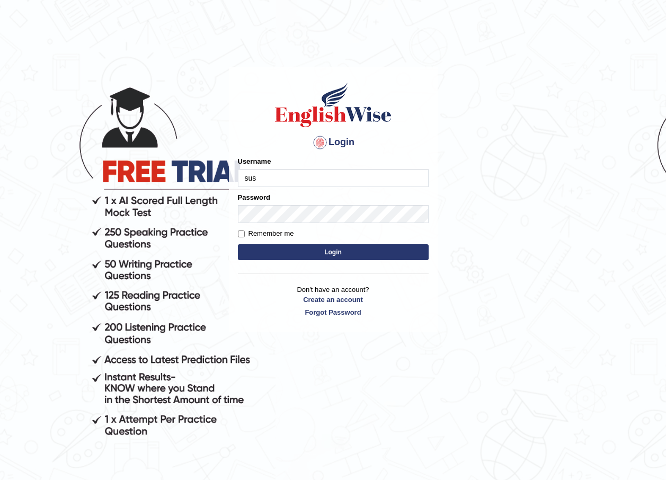
type input "susmitas_parramatta"
click at [308, 253] on button "Login" at bounding box center [333, 252] width 191 height 16
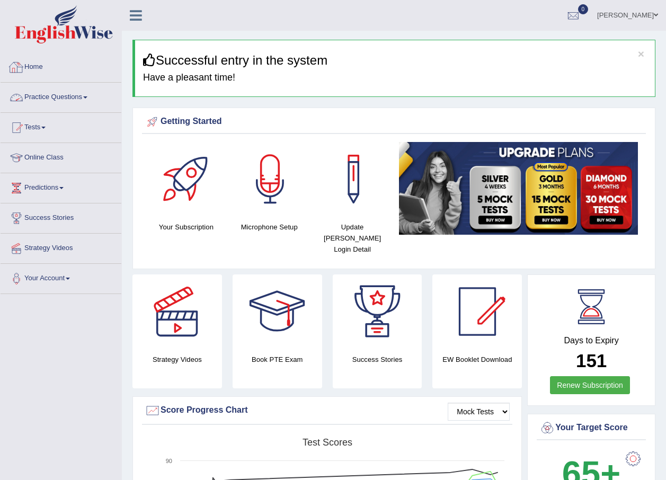
click at [45, 99] on link "Practice Questions" at bounding box center [61, 96] width 121 height 27
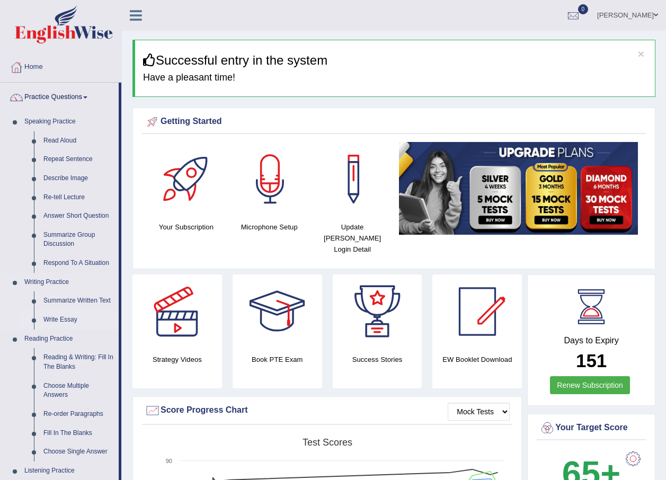
click at [57, 317] on link "Write Essay" at bounding box center [79, 320] width 80 height 19
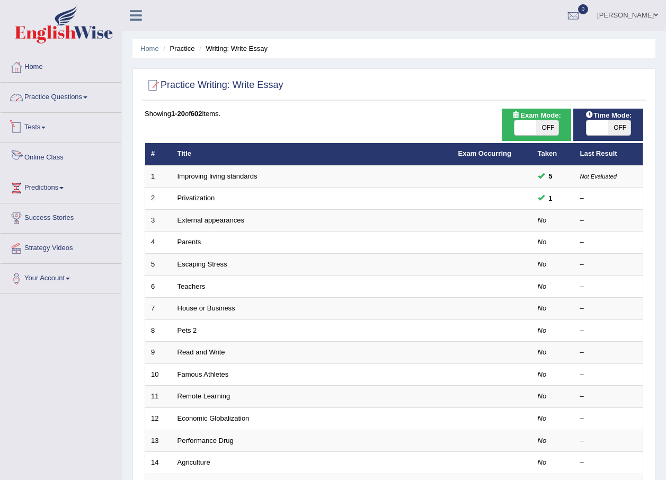
click at [42, 96] on link "Practice Questions" at bounding box center [61, 96] width 121 height 27
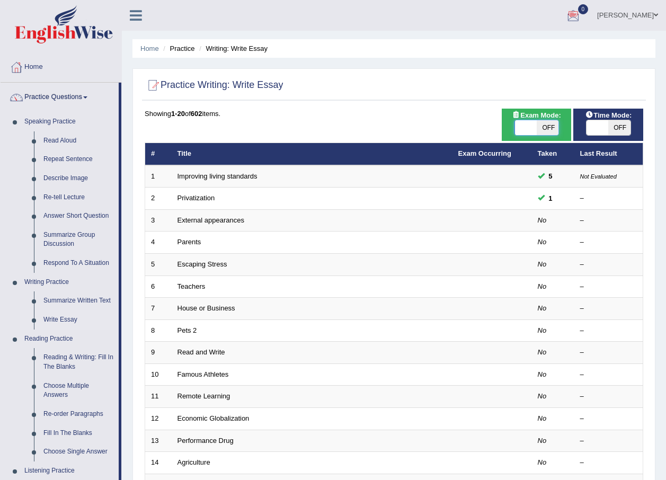
click at [523, 124] on span at bounding box center [526, 127] width 22 height 15
click at [522, 126] on span at bounding box center [526, 127] width 22 height 15
click at [533, 131] on span at bounding box center [526, 127] width 22 height 15
click at [523, 130] on span at bounding box center [526, 127] width 22 height 15
checkbox input "true"
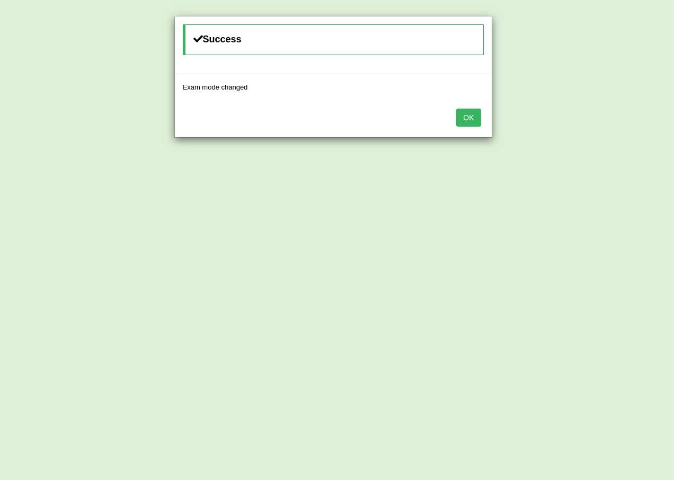
click at [477, 117] on button "OK" at bounding box center [468, 118] width 24 height 18
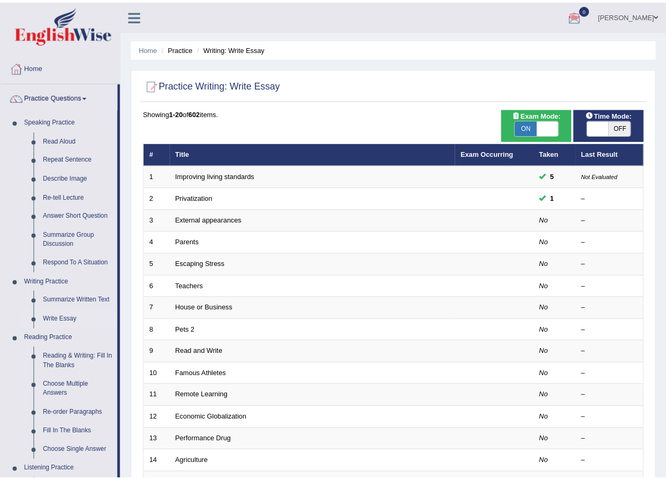
scroll to position [154, 0]
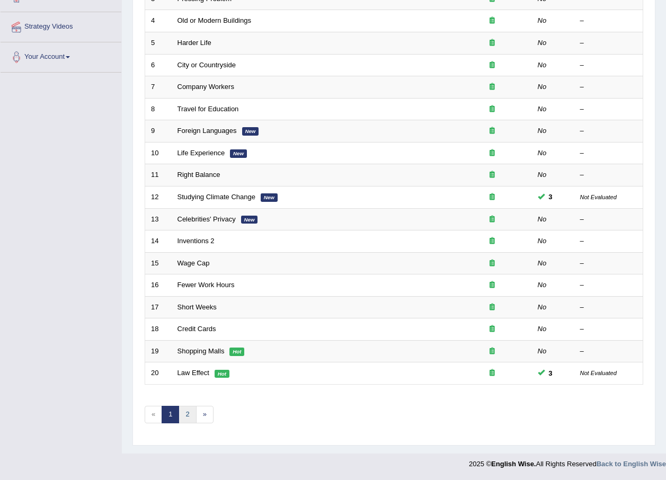
click at [184, 415] on link "2" at bounding box center [187, 414] width 17 height 17
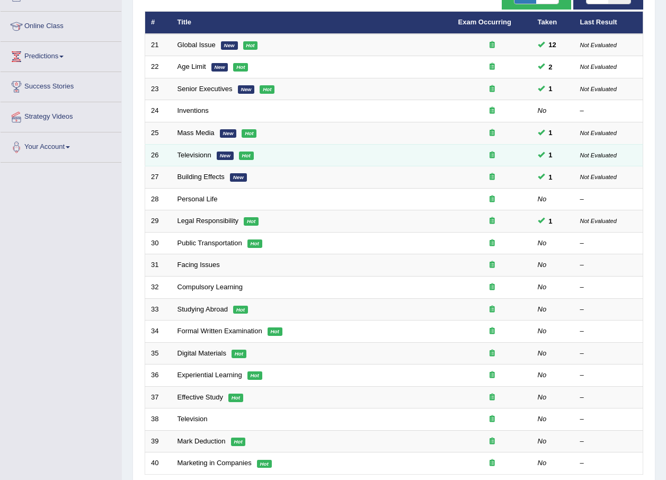
scroll to position [159, 0]
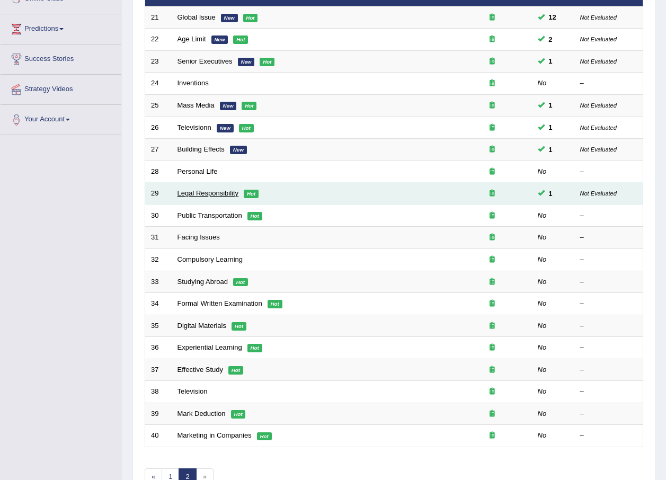
click at [199, 192] on link "Legal Responsibility" at bounding box center [208, 193] width 61 height 8
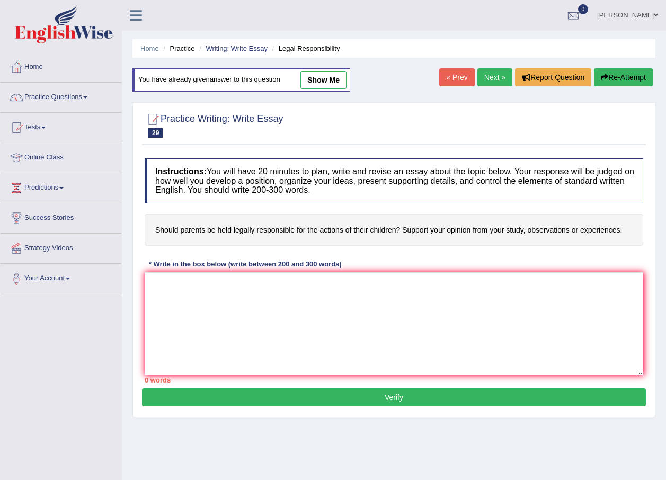
click at [325, 74] on link "show me" at bounding box center [324, 80] width 46 height 18
type textarea "Parents should be taken legal responsibilities for the actions of their kids, h…"
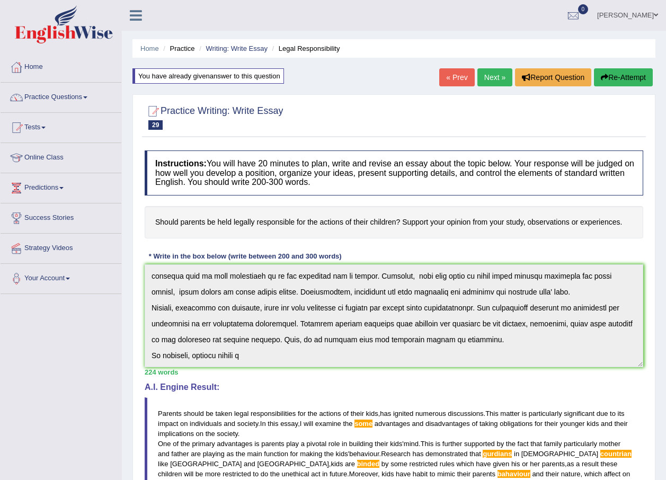
scroll to position [53, 0]
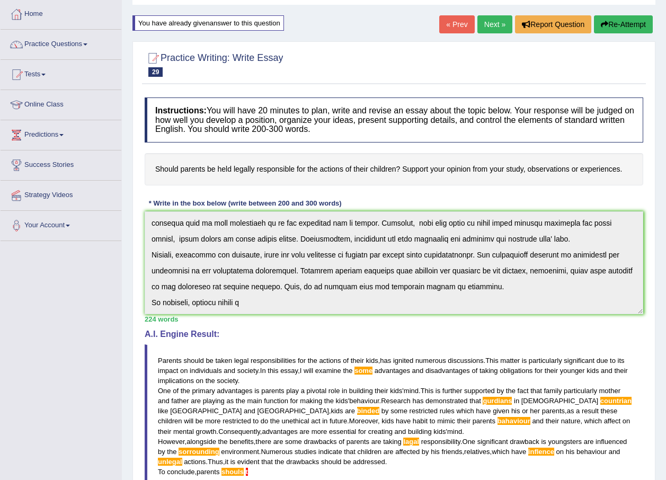
click at [430, 325] on div "Instructions: You will have 20 minutes to plan, write and revise an essay about…" at bounding box center [394, 340] width 504 height 497
click at [631, 29] on button "Re-Attempt" at bounding box center [623, 24] width 59 height 18
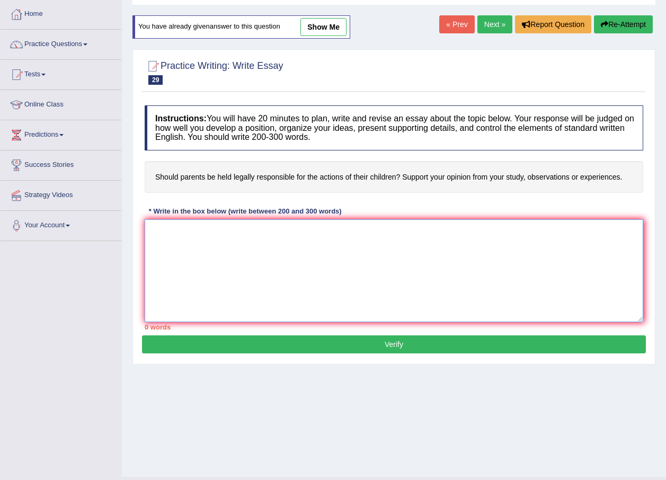
click at [191, 246] on textarea at bounding box center [394, 270] width 499 height 103
paste textarea "Parents should be taken legal responsibilities for the actions of their kids, h…"
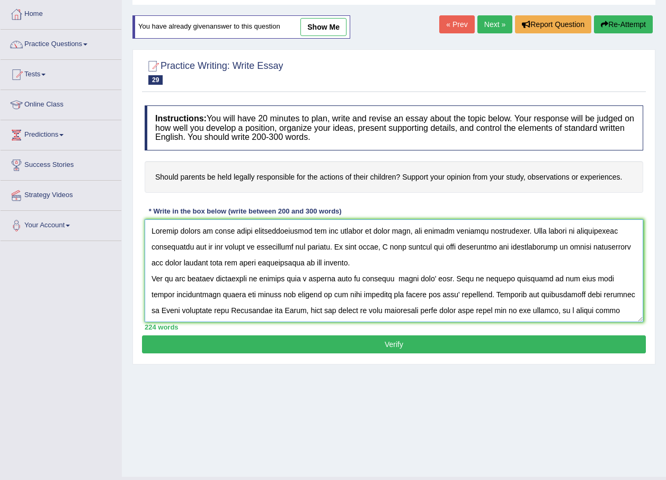
click at [251, 277] on textarea at bounding box center [394, 270] width 499 height 103
drag, startPoint x: 547, startPoint y: 228, endPoint x: 173, endPoint y: 297, distance: 380.6
click at [173, 297] on textarea at bounding box center [394, 270] width 499 height 103
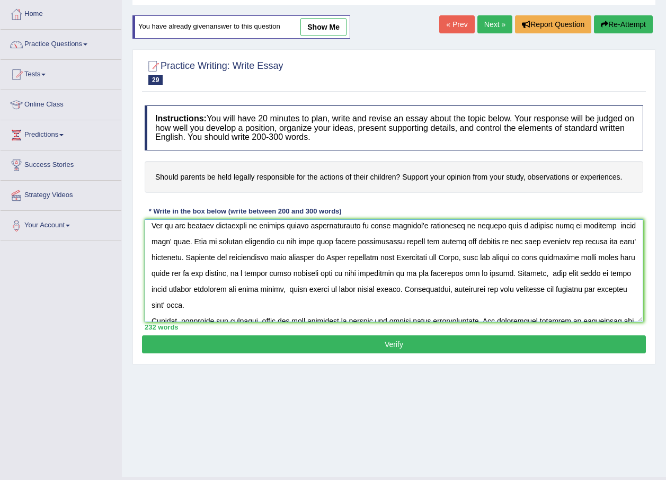
drag, startPoint x: 544, startPoint y: 244, endPoint x: 188, endPoint y: 261, distance: 356.6
click at [188, 261] on textarea at bounding box center [394, 270] width 499 height 103
drag, startPoint x: 517, startPoint y: 271, endPoint x: 426, endPoint y: 287, distance: 93.2
click at [426, 287] on textarea at bounding box center [394, 270] width 499 height 103
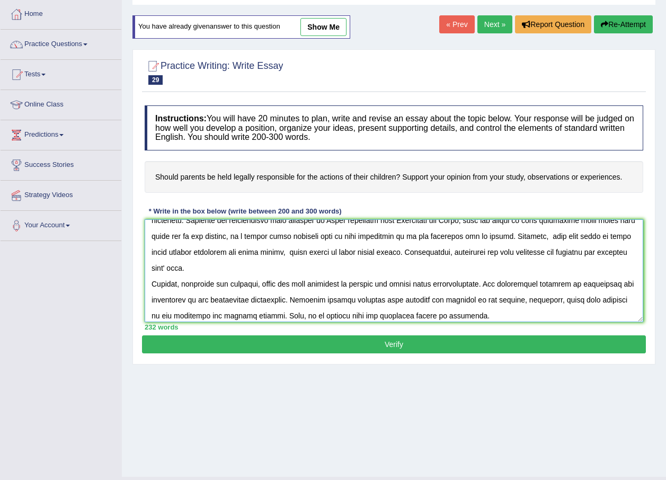
scroll to position [106, 0]
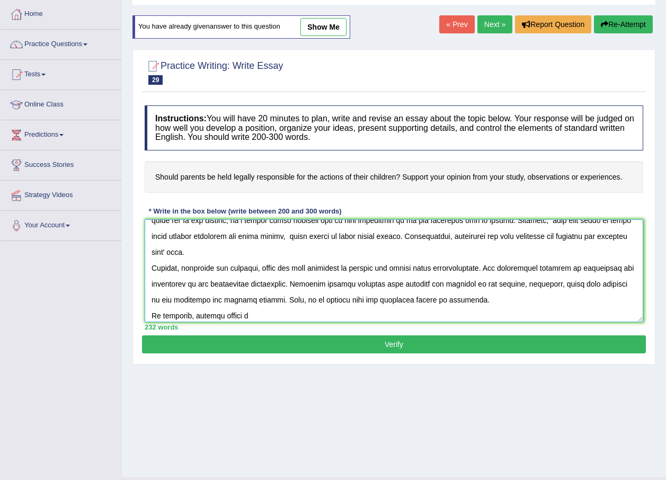
drag, startPoint x: 483, startPoint y: 270, endPoint x: 295, endPoint y: 283, distance: 188.1
click at [295, 283] on textarea at bounding box center [394, 270] width 499 height 103
click at [293, 286] on textarea at bounding box center [394, 270] width 499 height 103
click at [352, 296] on textarea at bounding box center [394, 270] width 499 height 103
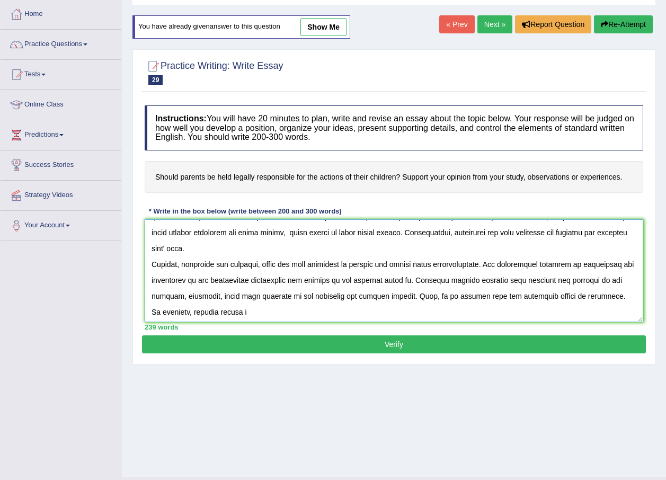
scroll to position [111, 0]
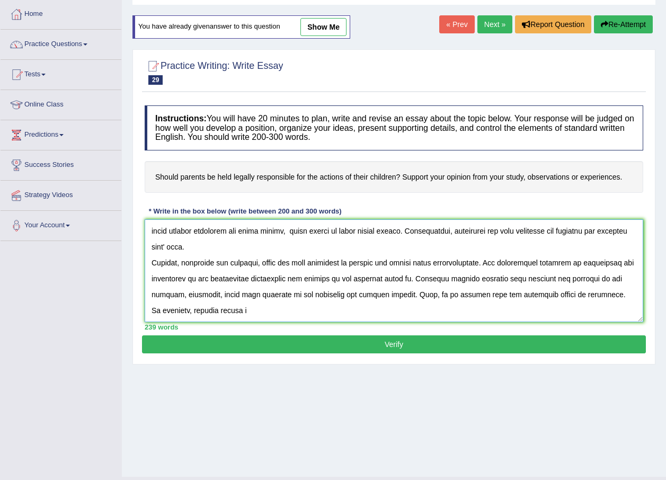
click at [260, 308] on textarea at bounding box center [394, 270] width 499 height 103
drag, startPoint x: 257, startPoint y: 309, endPoint x: 195, endPoint y: 307, distance: 61.5
click at [195, 307] on textarea at bounding box center [394, 270] width 499 height 103
click at [412, 310] on textarea at bounding box center [394, 270] width 499 height 103
click at [465, 315] on textarea at bounding box center [394, 270] width 499 height 103
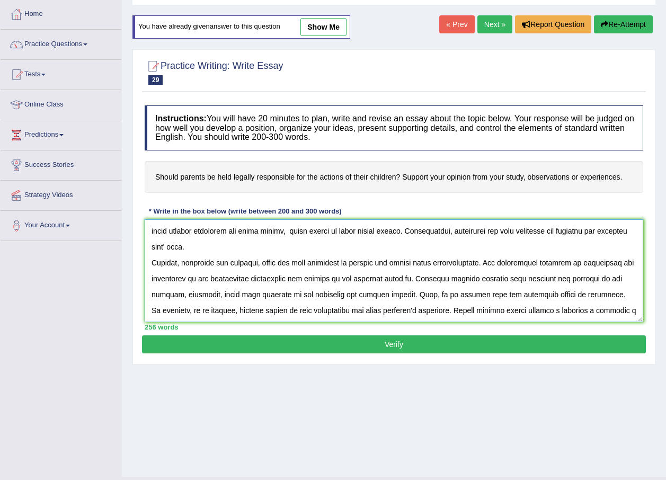
scroll to position [120, 0]
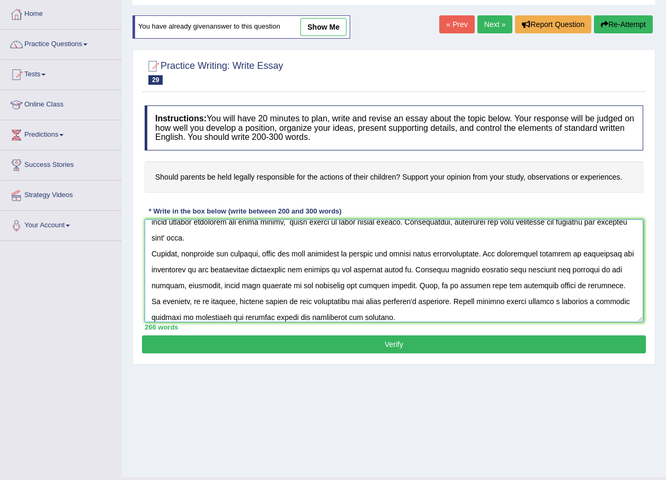
drag, startPoint x: 619, startPoint y: 306, endPoint x: 589, endPoint y: 305, distance: 29.2
click at [589, 305] on textarea at bounding box center [394, 270] width 499 height 103
click at [549, 305] on textarea at bounding box center [394, 270] width 499 height 103
click at [526, 304] on textarea at bounding box center [394, 270] width 499 height 103
click at [611, 280] on textarea at bounding box center [394, 270] width 499 height 103
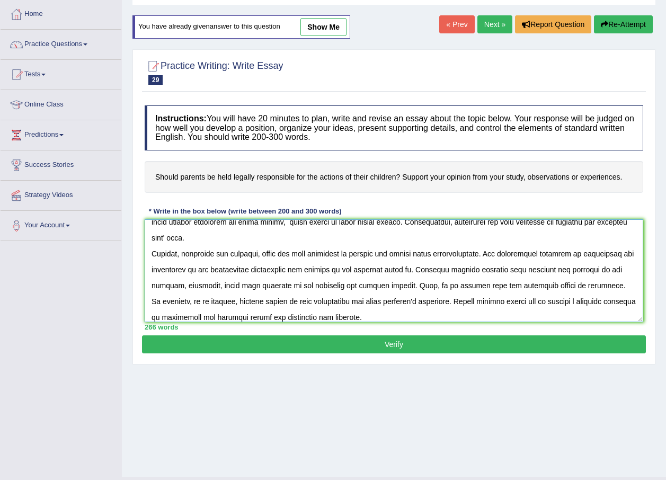
type textarea "Parents should be taken legal responsibilities for the actions of their kids, h…"
click at [550, 342] on button "Verify" at bounding box center [394, 345] width 504 height 18
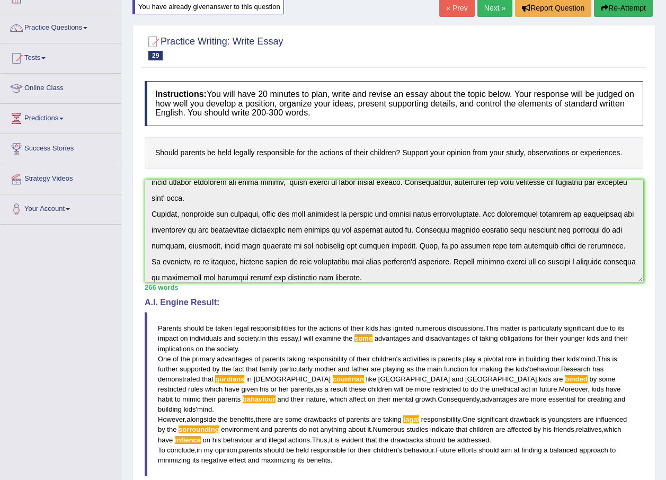
scroll to position [0, 0]
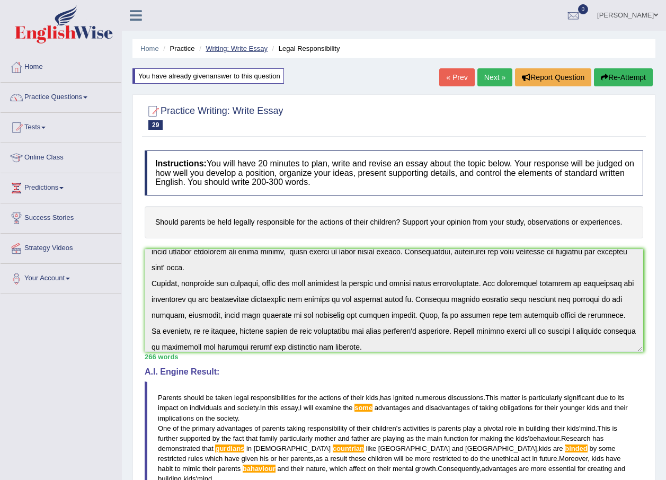
click at [257, 47] on link "Writing: Write Essay" at bounding box center [237, 49] width 62 height 8
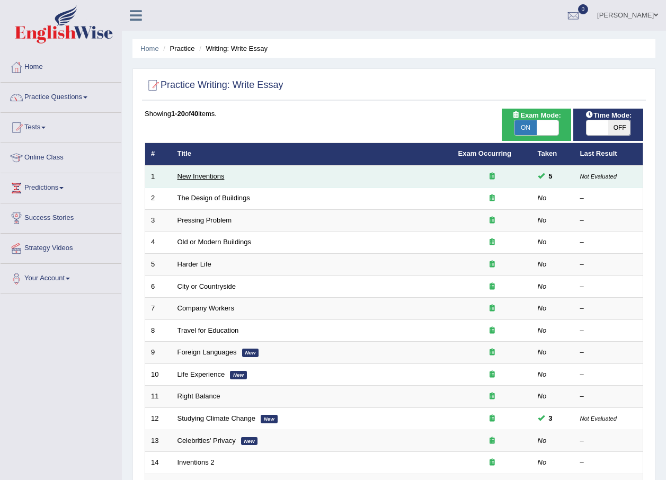
click at [219, 178] on link "New Inventions" at bounding box center [201, 176] width 47 height 8
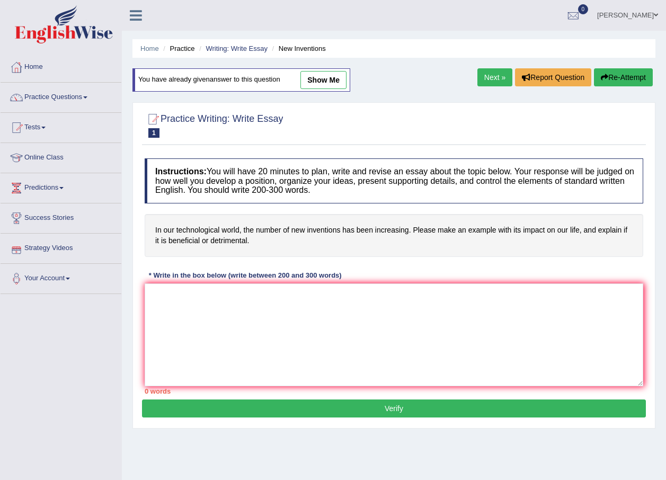
click at [492, 69] on link "Next »" at bounding box center [495, 77] width 35 height 18
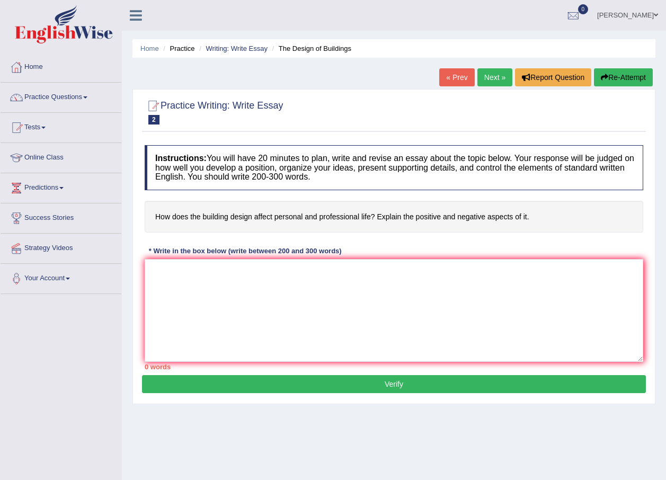
click at [483, 81] on link "Next »" at bounding box center [495, 77] width 35 height 18
drag, startPoint x: 381, startPoint y: 215, endPoint x: 324, endPoint y: 218, distance: 56.8
click at [324, 218] on h4 "There are many global problems. What is the most pressing problem? What solutio…" at bounding box center [394, 217] width 499 height 32
click at [483, 76] on link "Next »" at bounding box center [495, 77] width 35 height 18
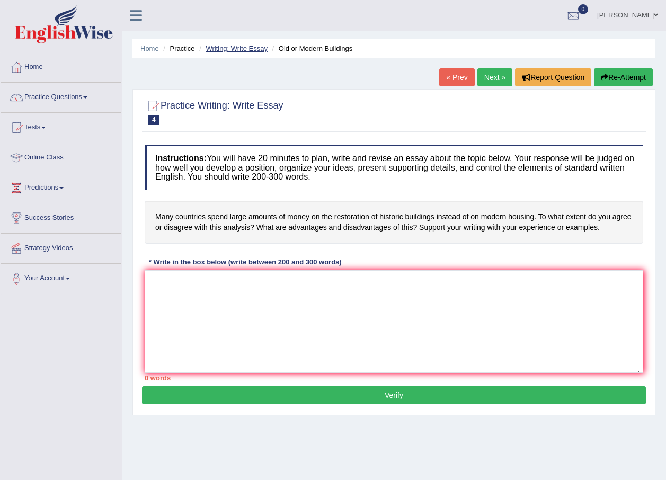
click at [241, 46] on link "Writing: Write Essay" at bounding box center [237, 49] width 62 height 8
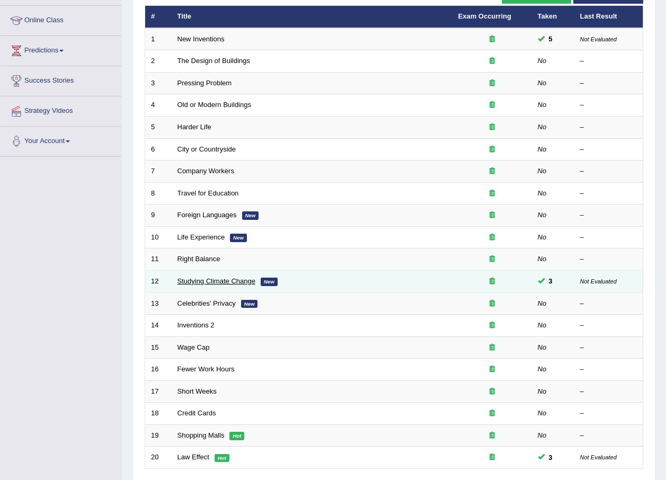
scroll to position [10, 0]
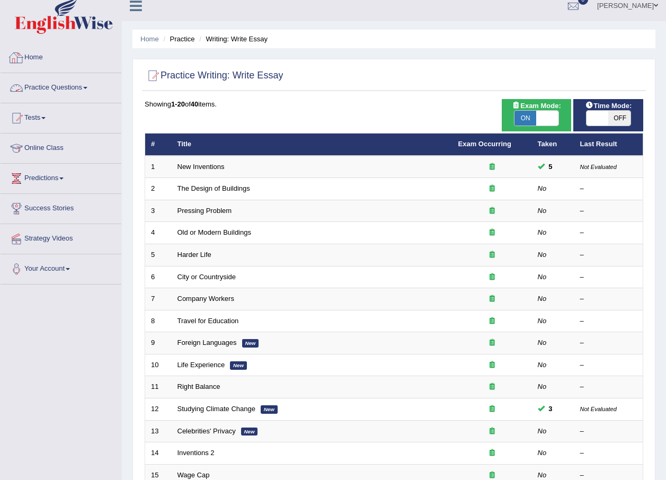
click at [63, 90] on link "Practice Questions" at bounding box center [61, 86] width 121 height 27
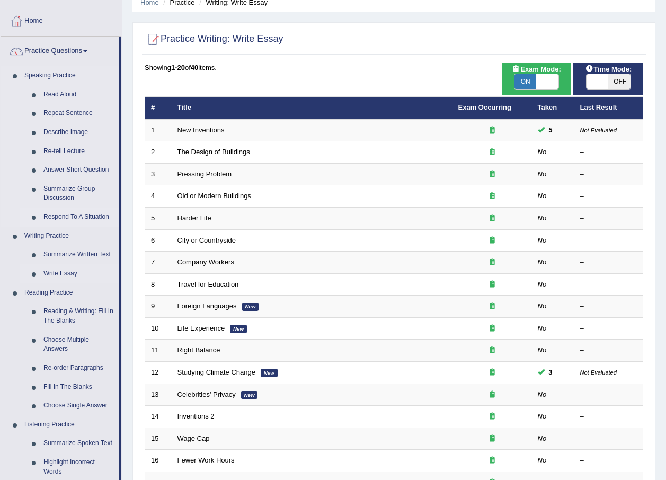
scroll to position [63, 0]
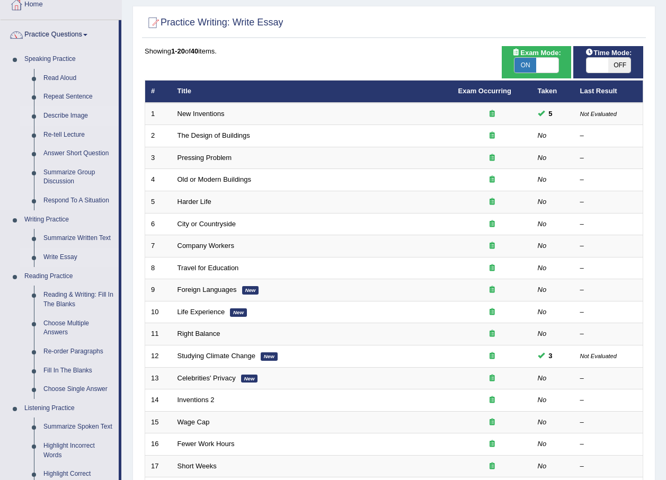
click at [67, 111] on link "Describe Image" at bounding box center [79, 116] width 80 height 19
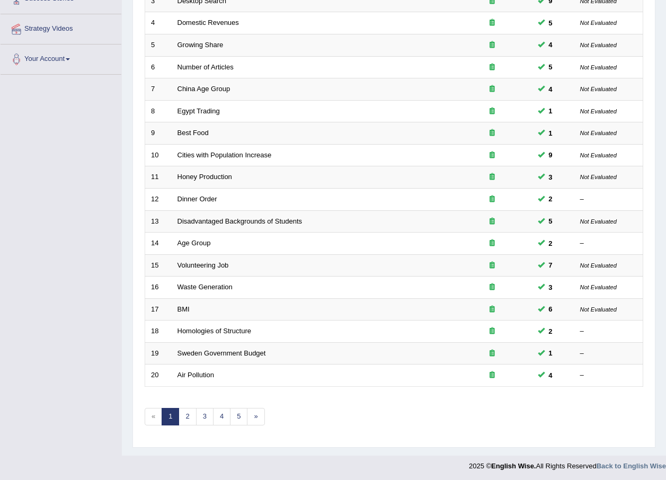
scroll to position [222, 0]
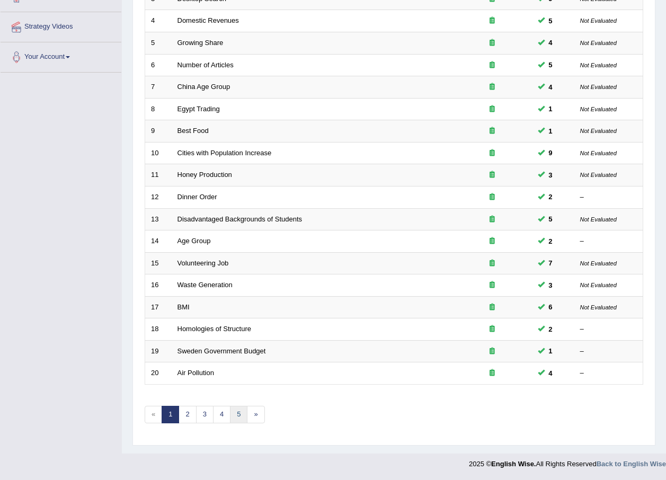
click at [240, 420] on link "5" at bounding box center [238, 414] width 17 height 17
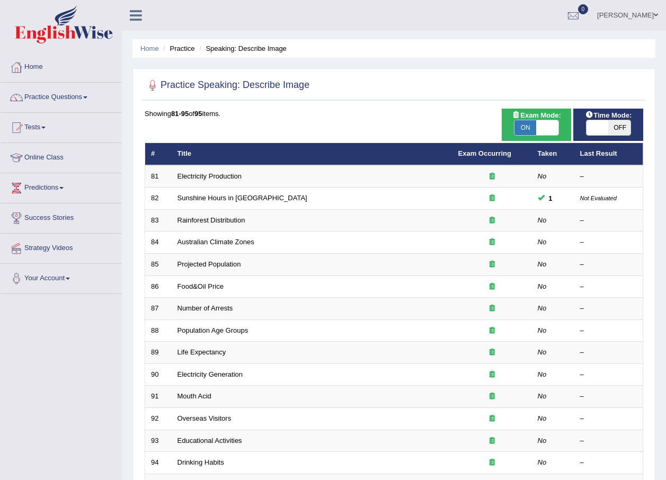
click at [547, 130] on span at bounding box center [547, 127] width 22 height 15
checkbox input "false"
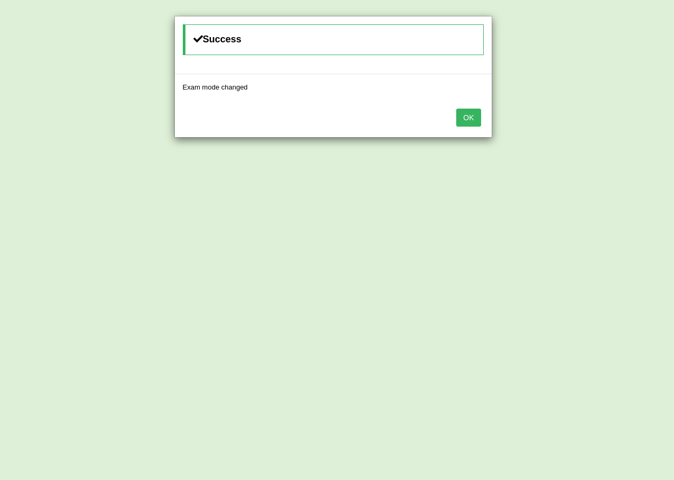
click at [469, 118] on button "OK" at bounding box center [468, 118] width 24 height 18
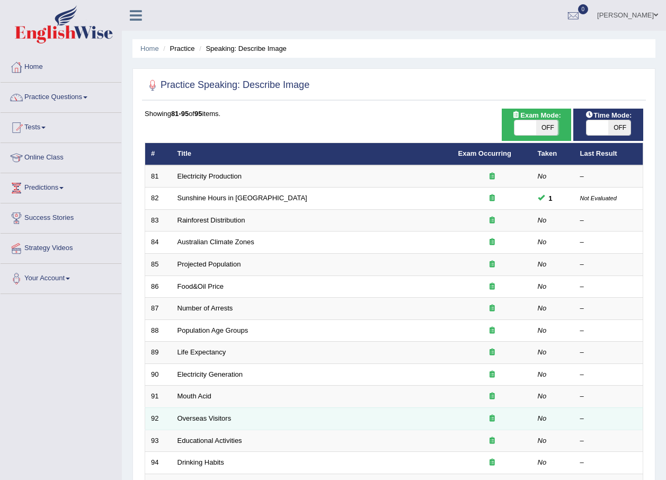
scroll to position [8, 0]
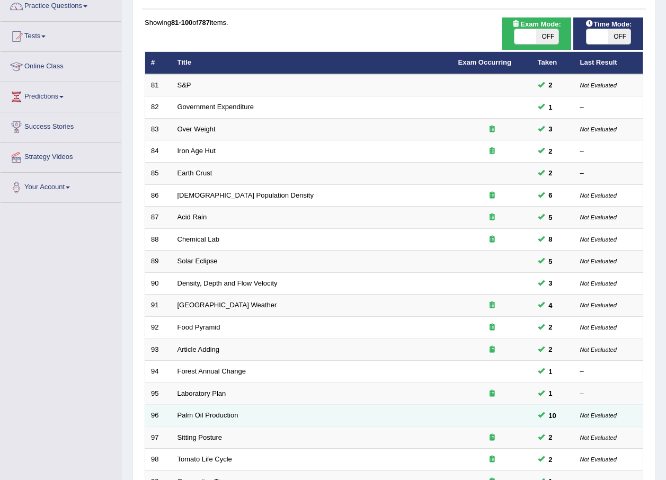
scroll to position [222, 0]
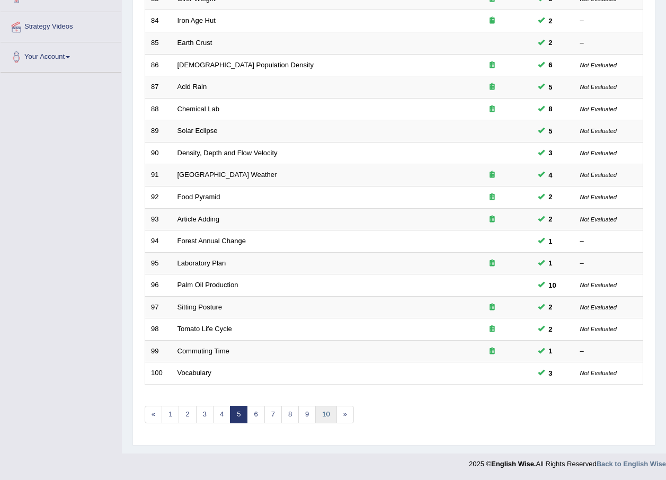
click at [333, 411] on link "10" at bounding box center [325, 414] width 21 height 17
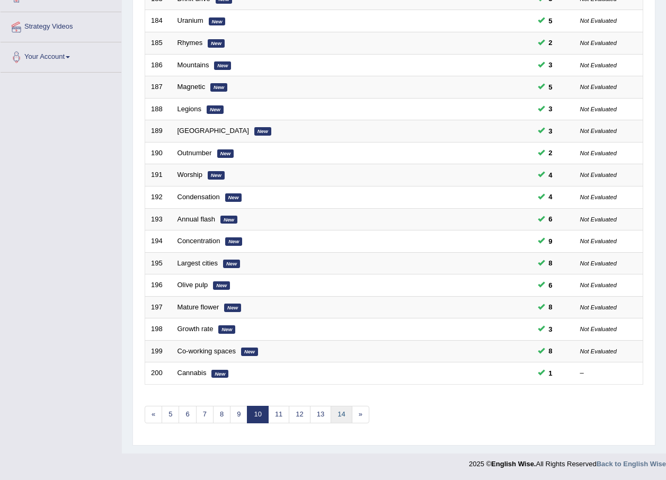
click at [334, 413] on link "14" at bounding box center [341, 414] width 21 height 17
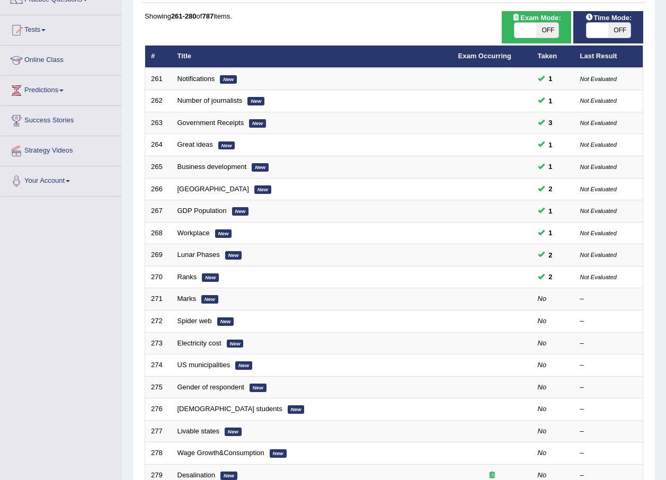
scroll to position [106, 0]
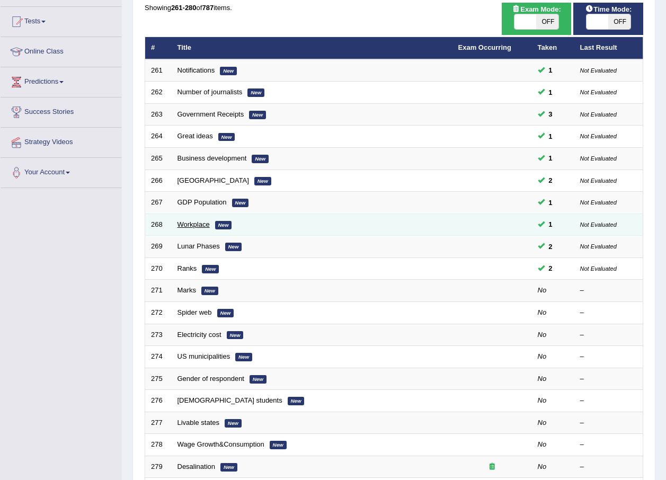
click at [181, 224] on link "Workplace" at bounding box center [194, 225] width 32 height 8
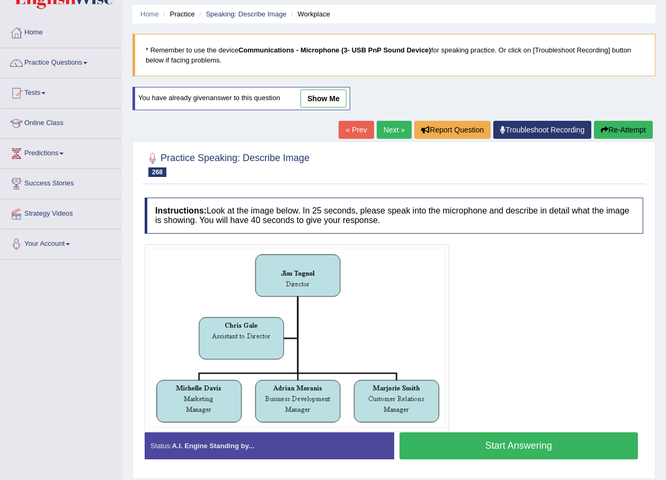
scroll to position [76, 0]
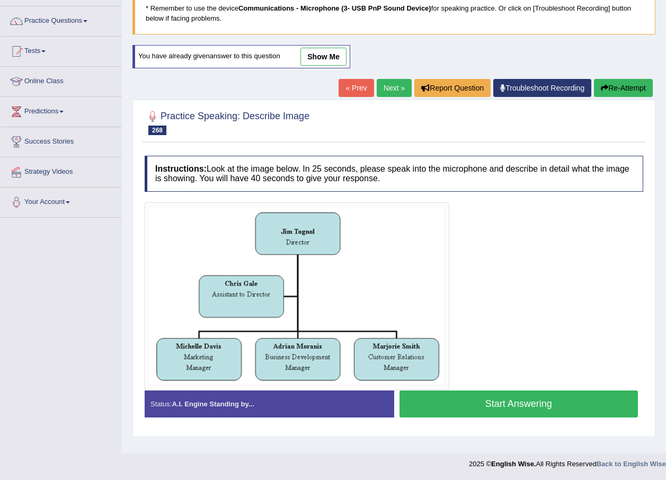
click at [314, 56] on link "show me" at bounding box center [324, 57] width 46 height 18
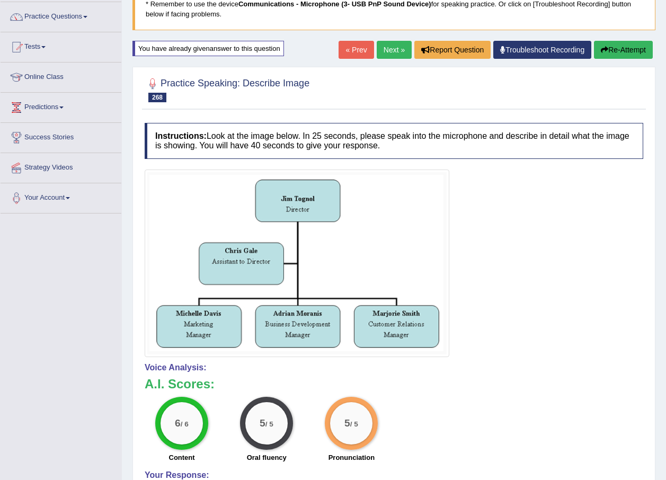
scroll to position [23, 0]
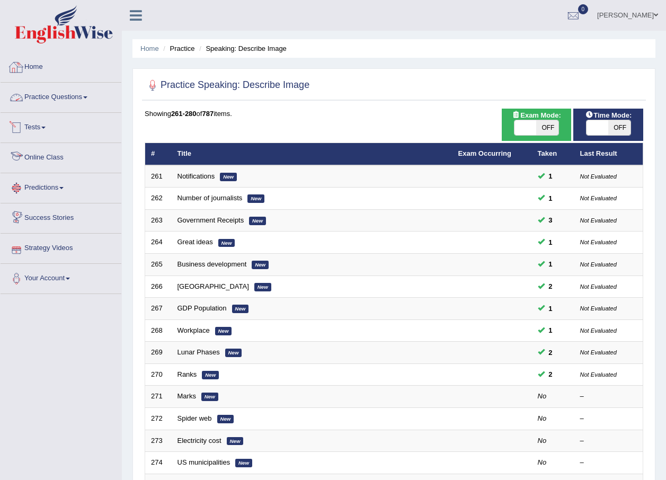
click at [63, 90] on link "Practice Questions" at bounding box center [61, 96] width 121 height 27
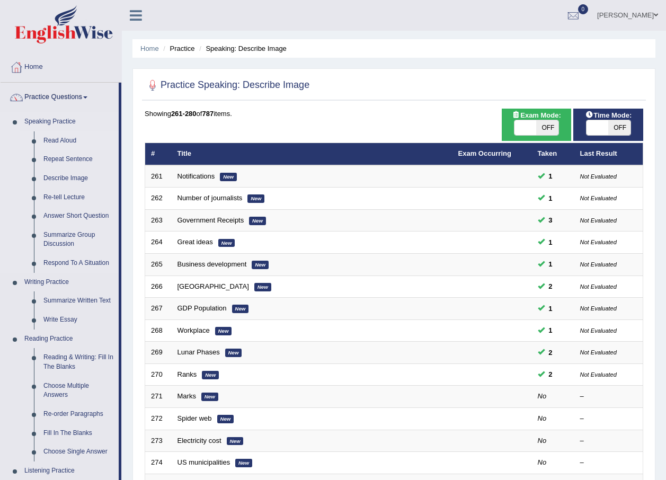
click at [72, 139] on link "Read Aloud" at bounding box center [79, 140] width 80 height 19
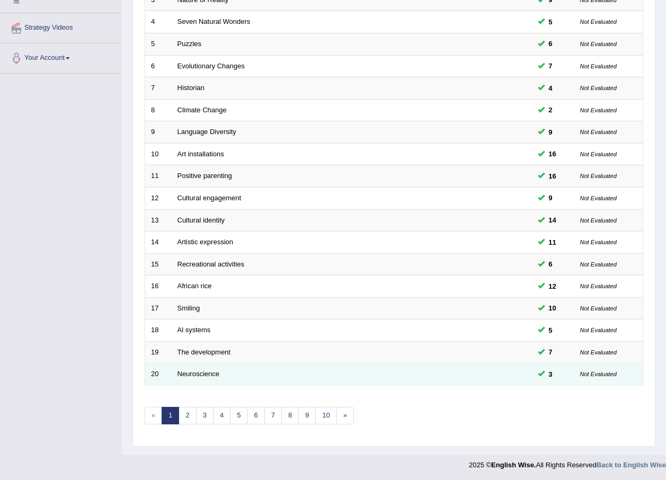
scroll to position [222, 0]
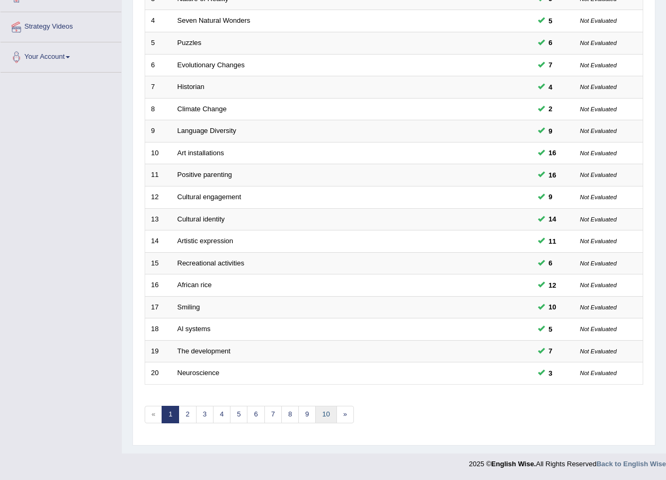
click at [325, 421] on link "10" at bounding box center [325, 414] width 21 height 17
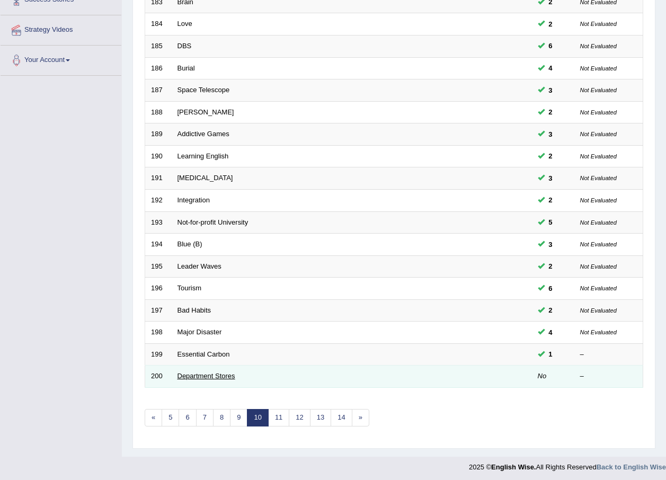
scroll to position [222, 0]
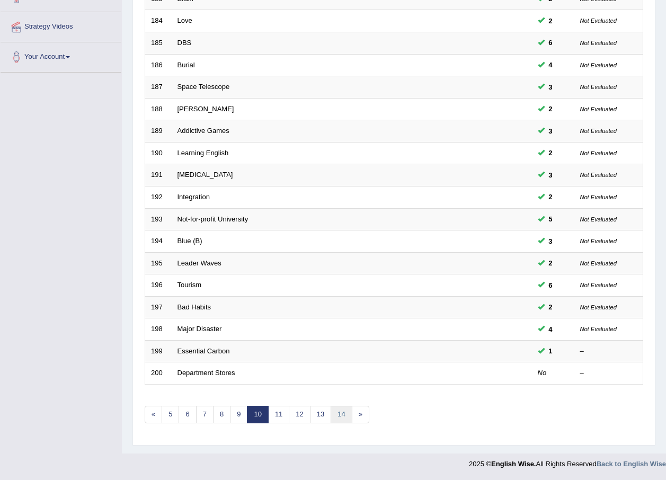
click at [337, 417] on link "14" at bounding box center [341, 414] width 21 height 17
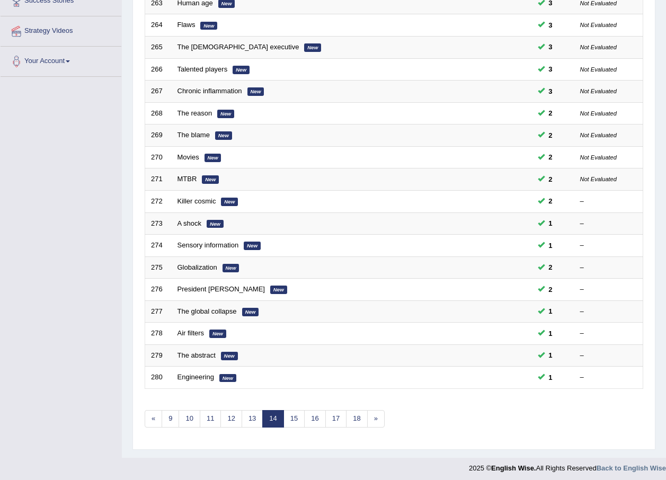
scroll to position [222, 0]
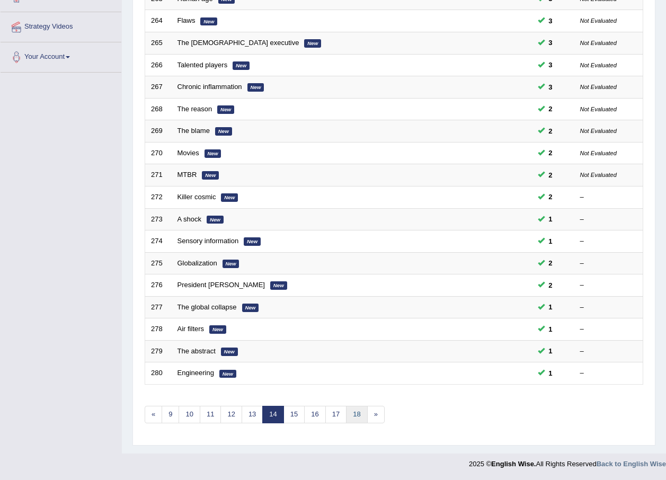
click at [362, 416] on link "18" at bounding box center [356, 414] width 21 height 17
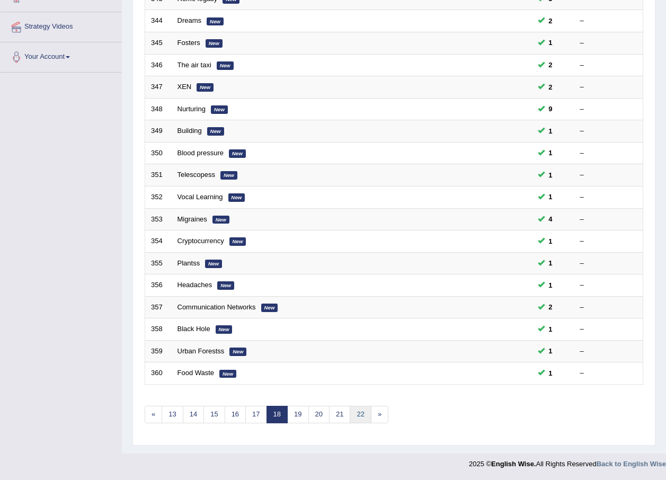
click at [362, 416] on link "22" at bounding box center [360, 414] width 21 height 17
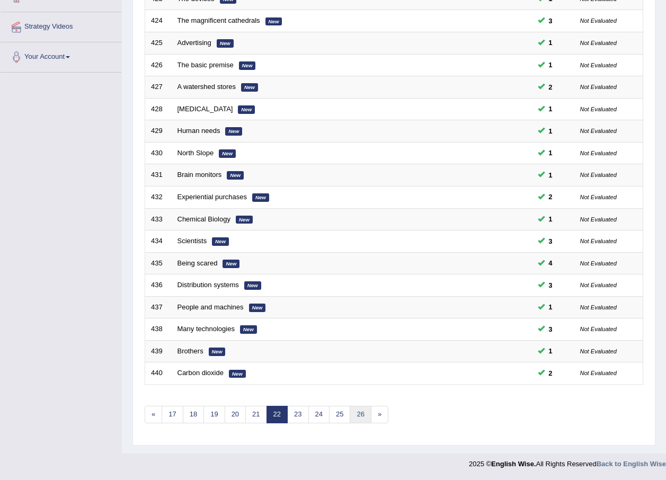
click at [365, 416] on link "26" at bounding box center [360, 414] width 21 height 17
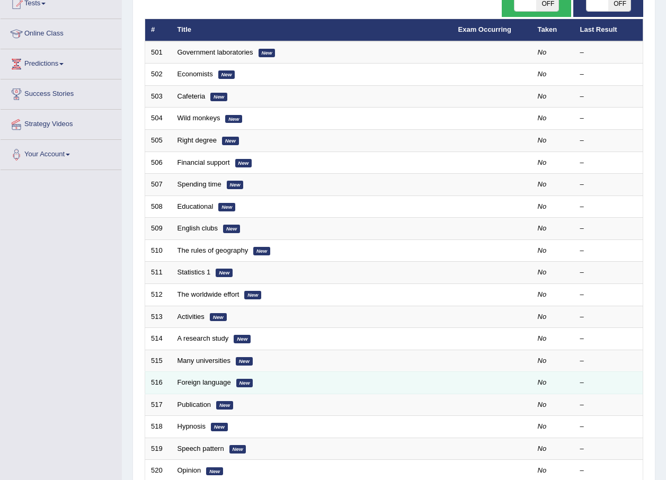
scroll to position [222, 0]
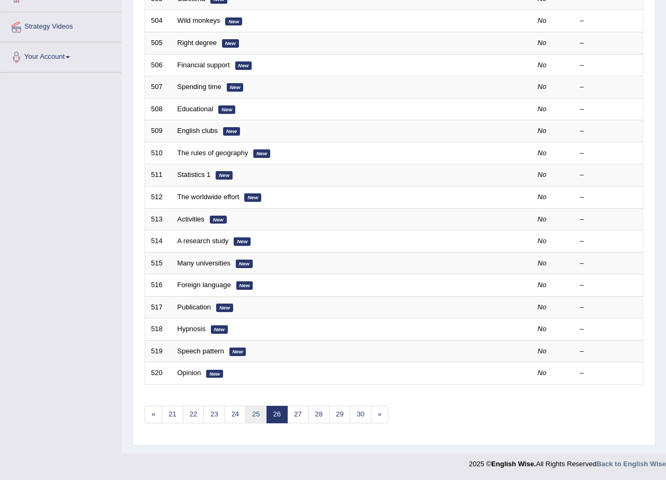
click at [257, 416] on link "25" at bounding box center [255, 414] width 21 height 17
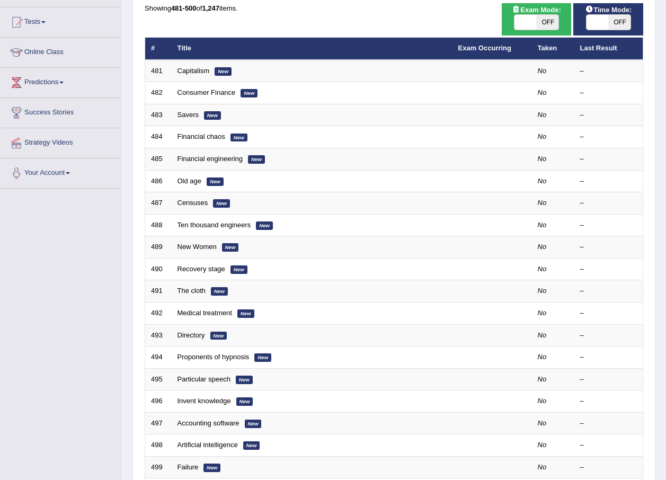
scroll to position [212, 0]
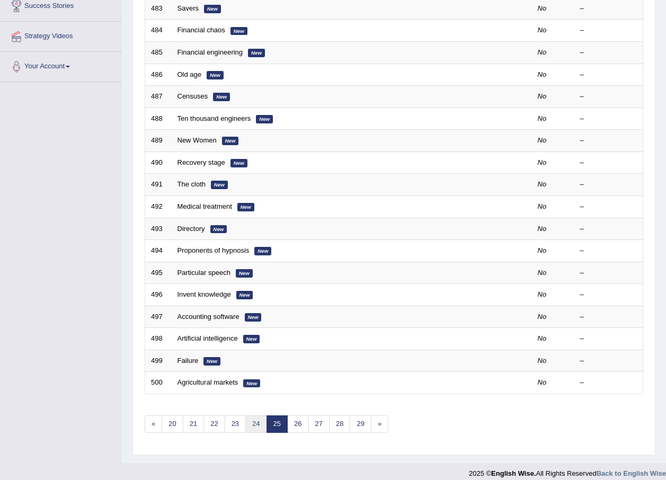
click at [256, 425] on link "24" at bounding box center [255, 424] width 21 height 17
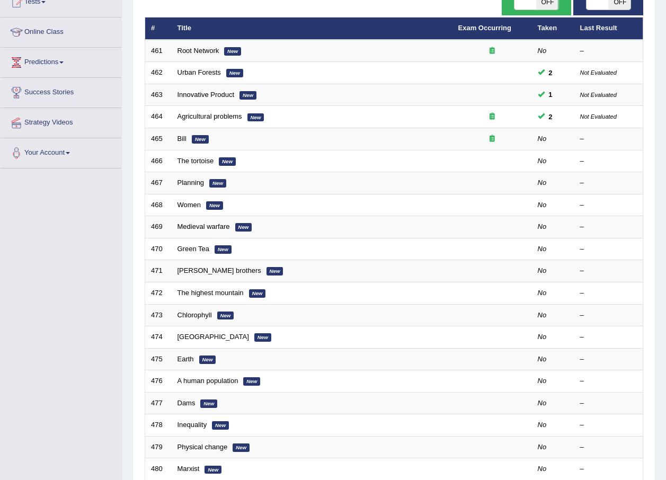
scroll to position [222, 0]
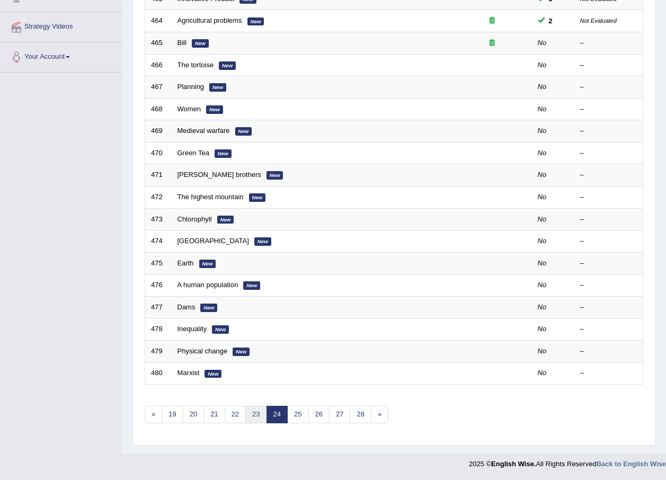
click at [254, 420] on link "23" at bounding box center [255, 414] width 21 height 17
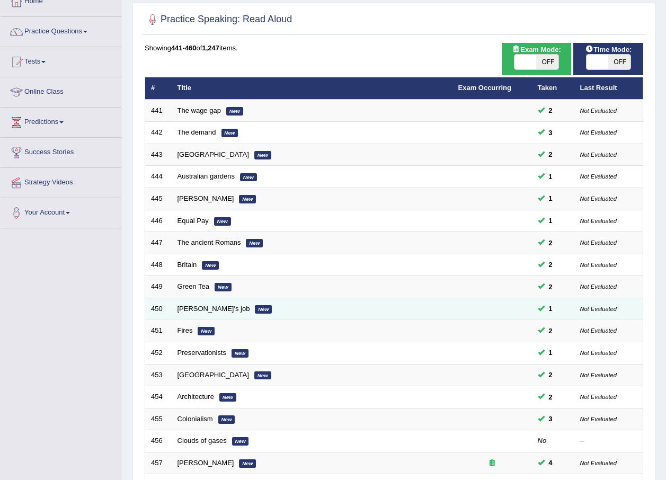
scroll to position [159, 0]
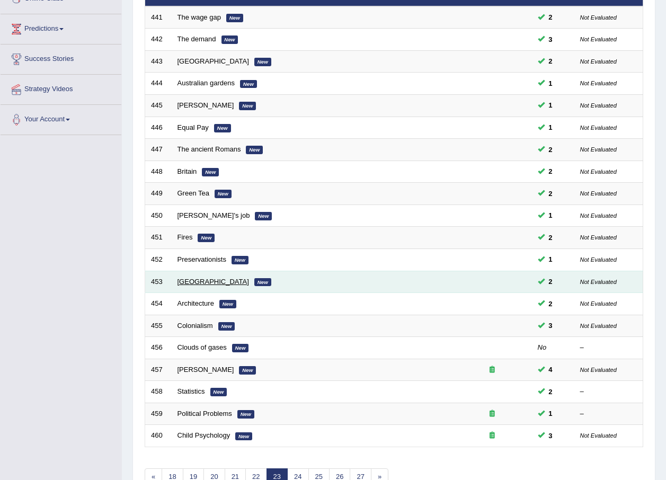
click at [210, 283] on link "[GEOGRAPHIC_DATA]" at bounding box center [214, 282] width 72 height 8
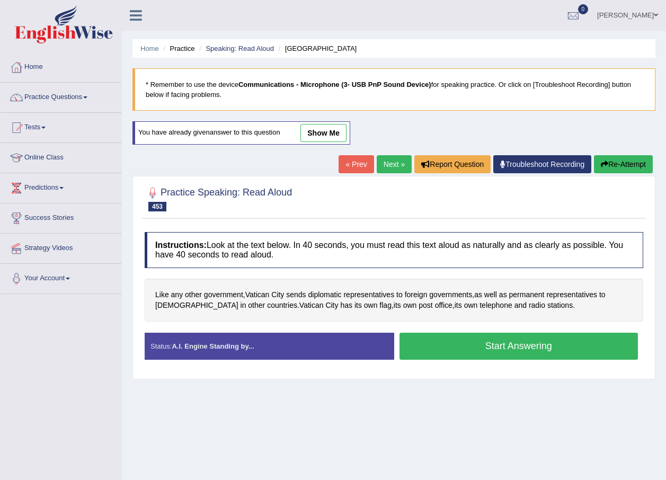
click at [320, 123] on div "You have already given answer to this question show me" at bounding box center [242, 132] width 218 height 23
click at [319, 131] on link "show me" at bounding box center [324, 133] width 46 height 18
